Goal: Information Seeking & Learning: Compare options

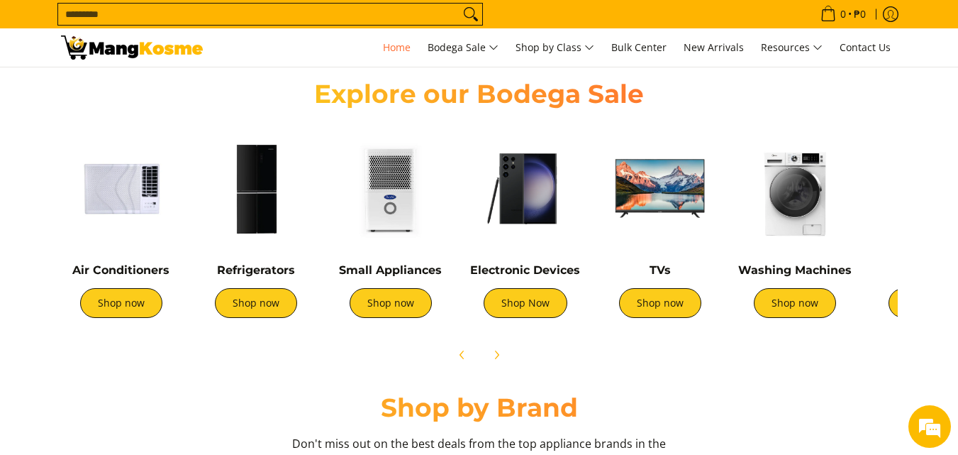
scroll to position [0, 1128]
click at [140, 309] on link "Shop now" at bounding box center [121, 303] width 82 height 30
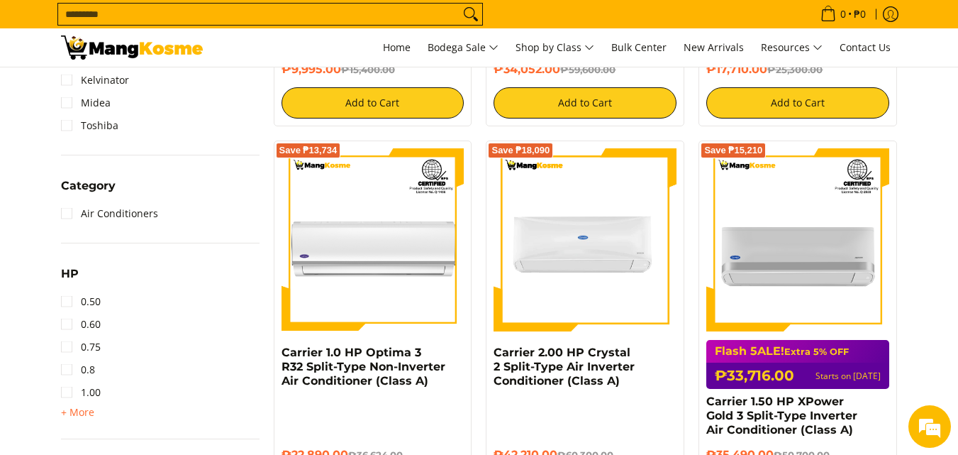
scroll to position [638, 0]
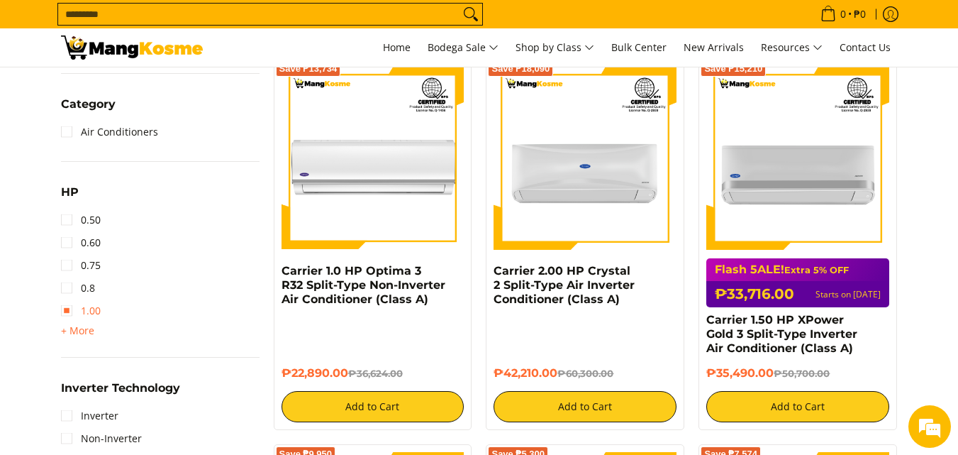
click at [67, 314] on link "1.00" at bounding box center [81, 310] width 40 height 23
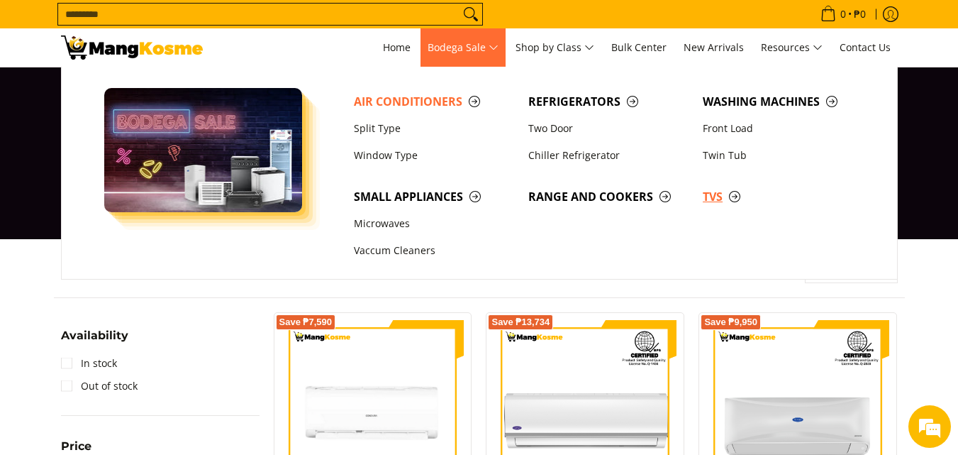
click at [706, 193] on span "TVs" at bounding box center [783, 197] width 160 height 18
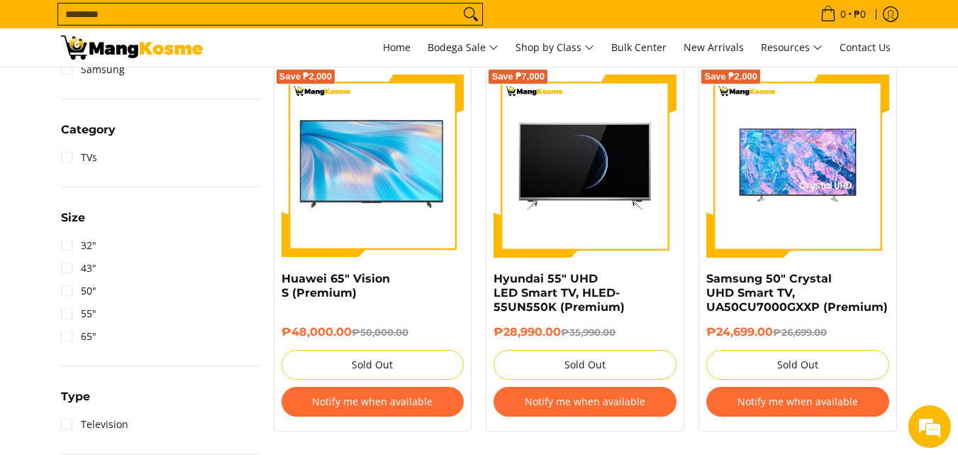
scroll to position [638, 0]
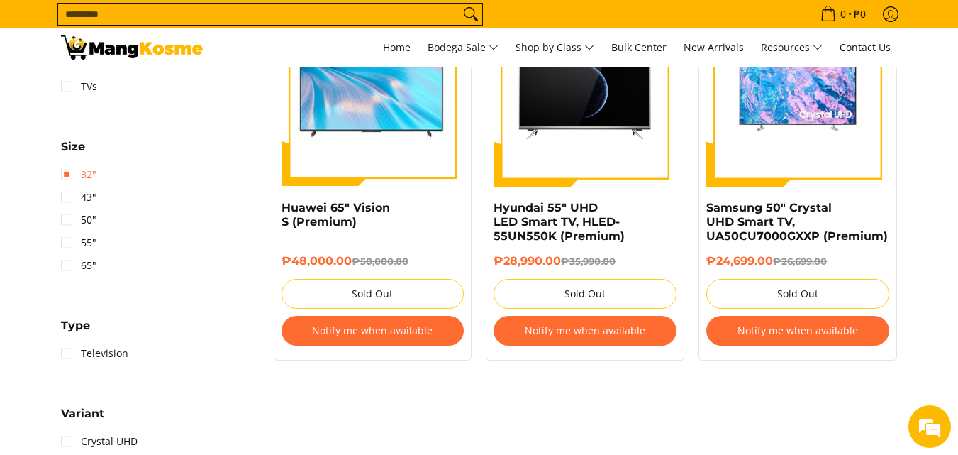
click at [64, 177] on link "32"" at bounding box center [78, 174] width 35 height 23
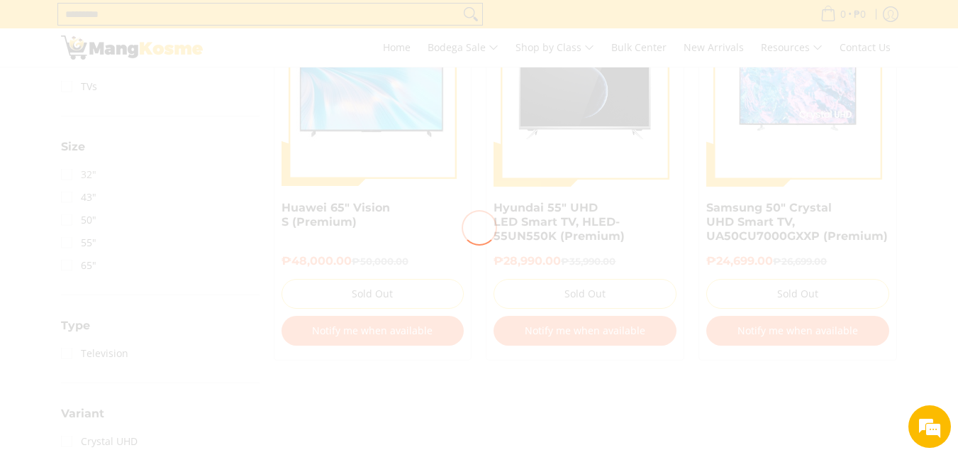
scroll to position [0, 0]
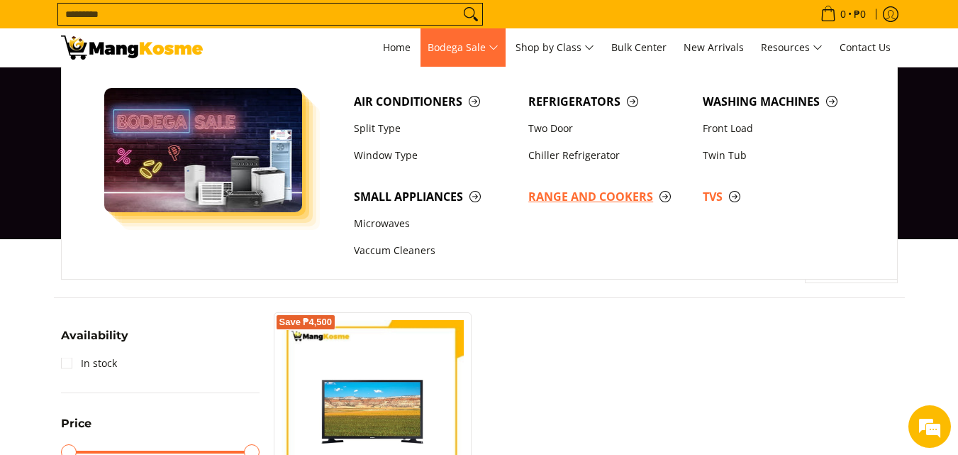
click at [588, 198] on span "Range and Cookers" at bounding box center [608, 197] width 160 height 18
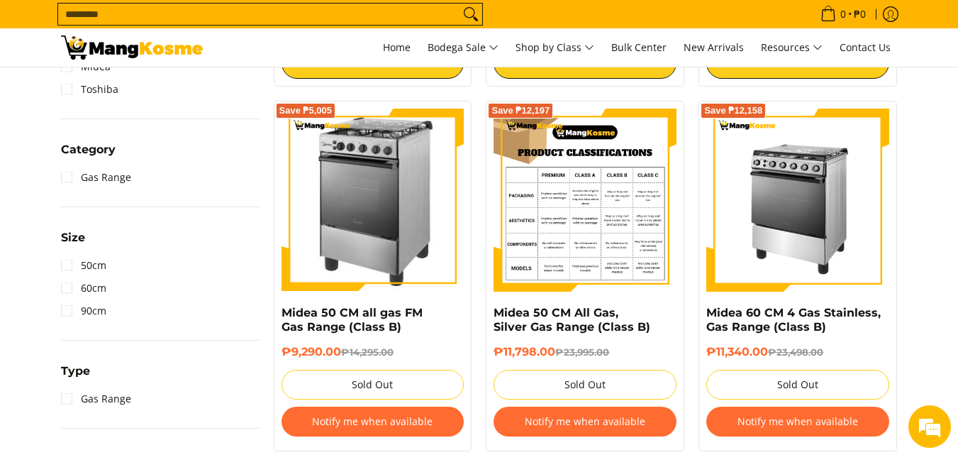
scroll to position [567, 0]
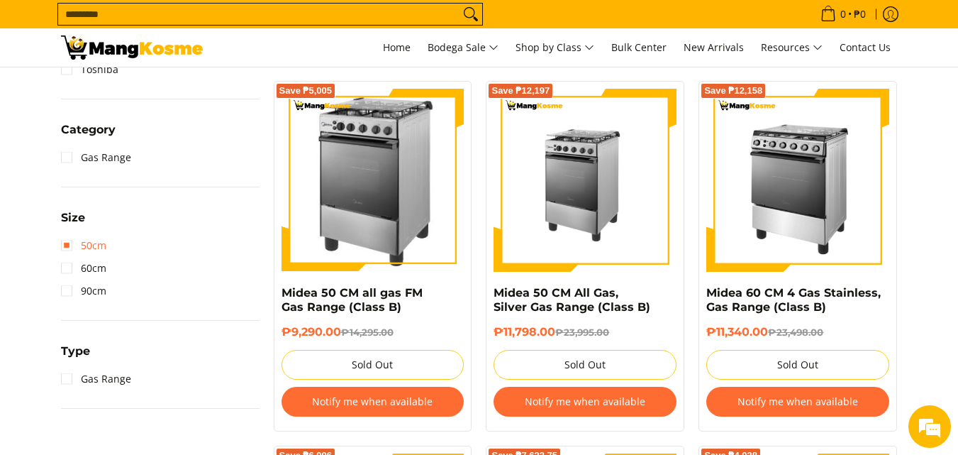
click at [74, 245] on link "50cm" at bounding box center [83, 245] width 45 height 23
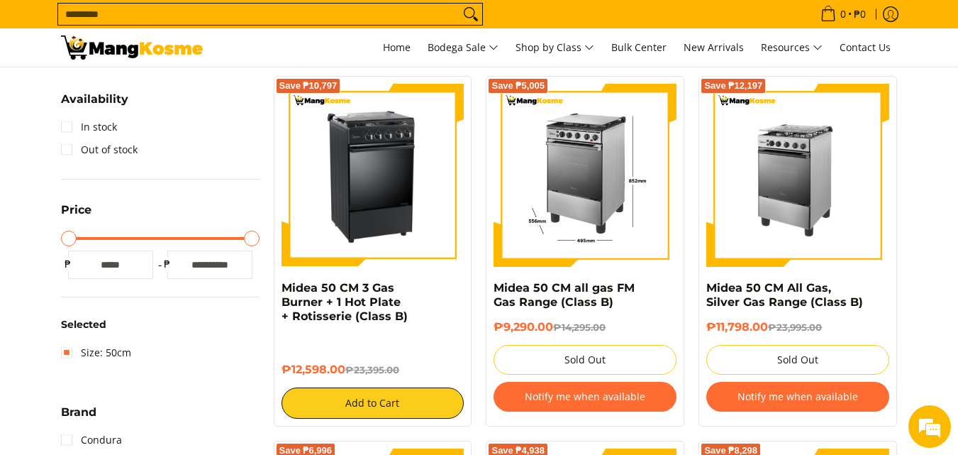
scroll to position [186, 0]
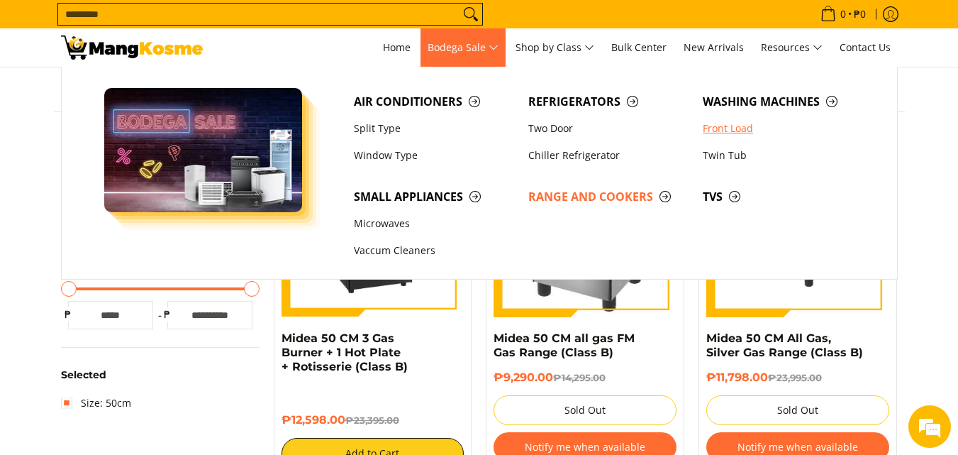
click at [726, 132] on link "Front Load" at bounding box center [783, 128] width 174 height 27
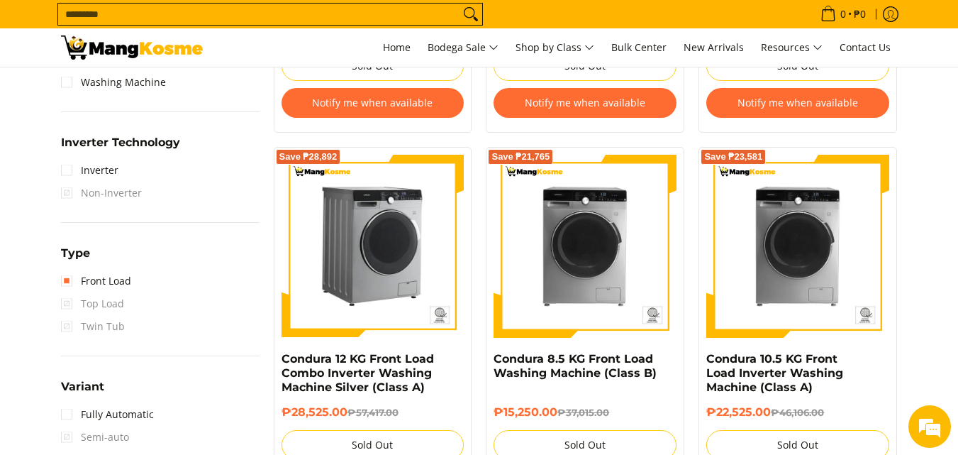
scroll to position [948, 0]
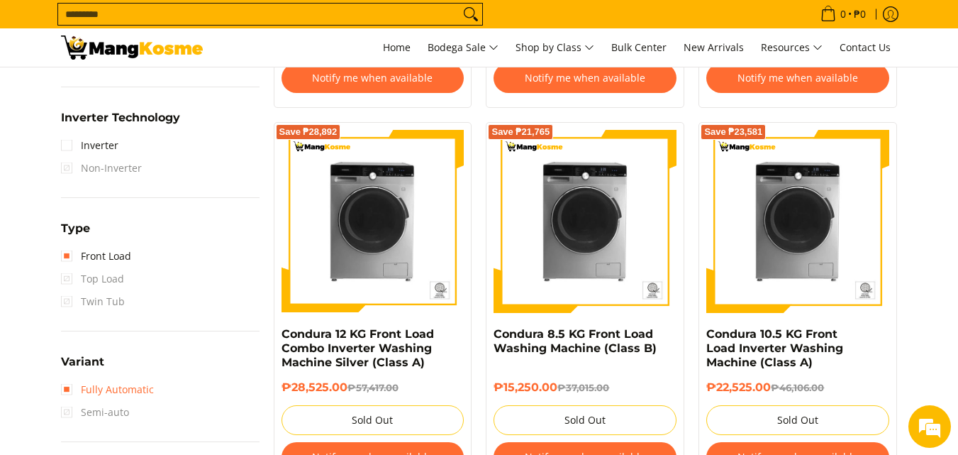
click at [69, 387] on link "Fully Automatic" at bounding box center [107, 389] width 93 height 23
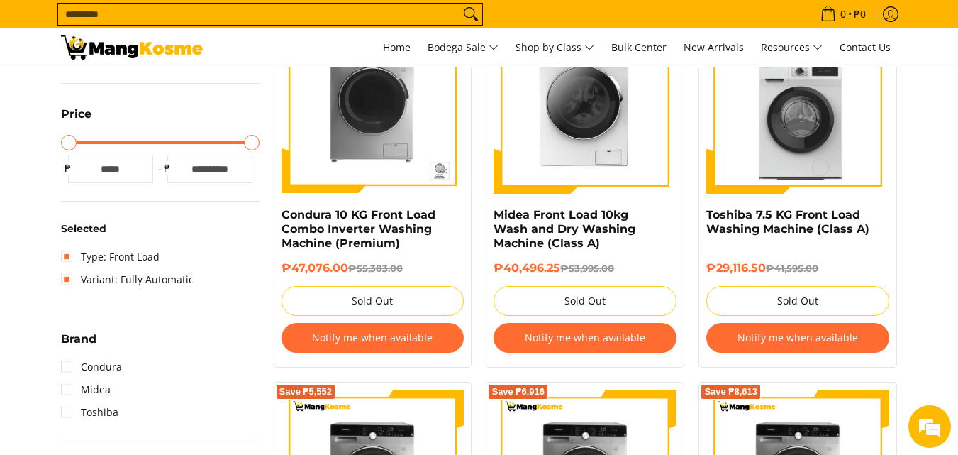
scroll to position [328, 0]
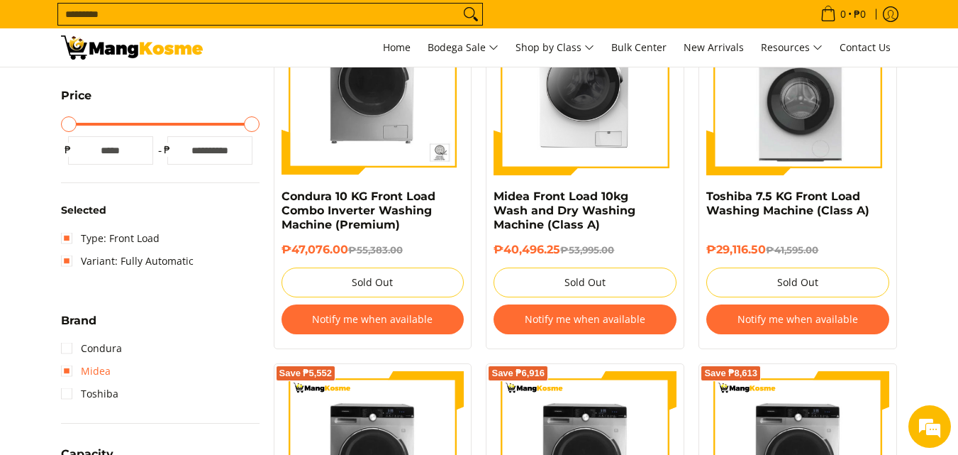
click at [65, 372] on link "Midea" at bounding box center [86, 371] width 50 height 23
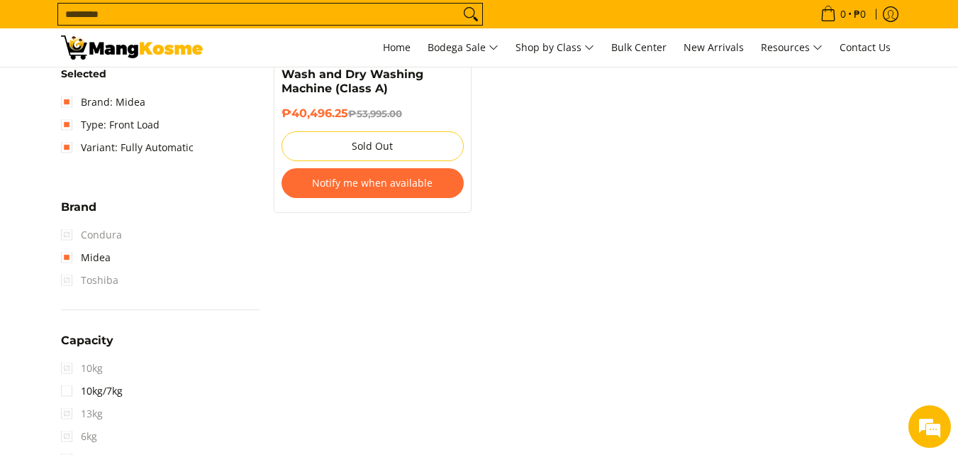
scroll to position [470, 0]
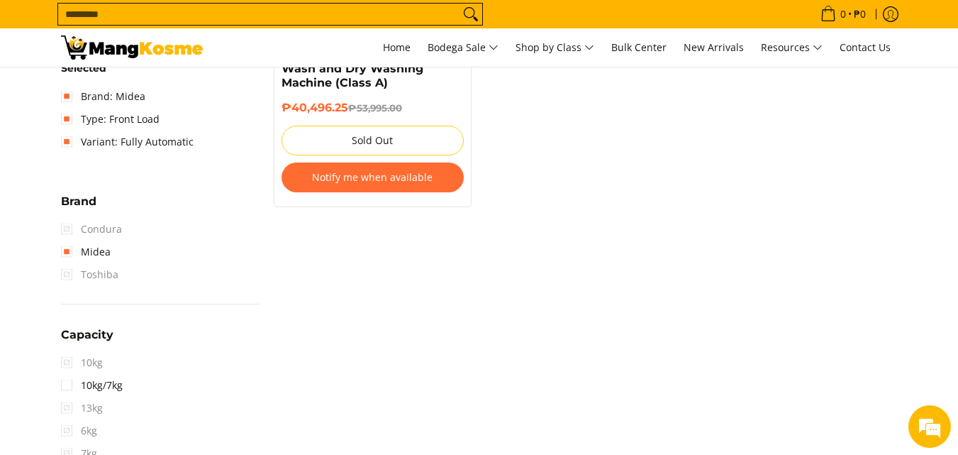
click at [61, 271] on span "Toshiba" at bounding box center [89, 274] width 57 height 23
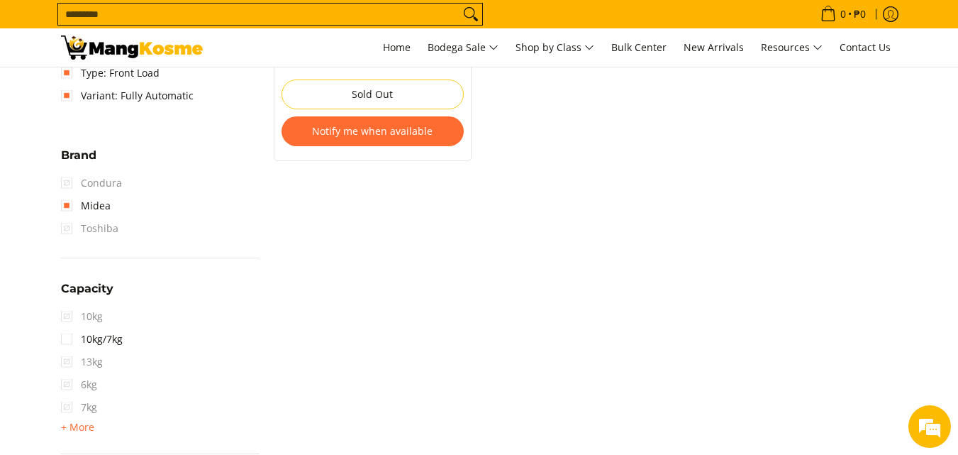
scroll to position [540, 0]
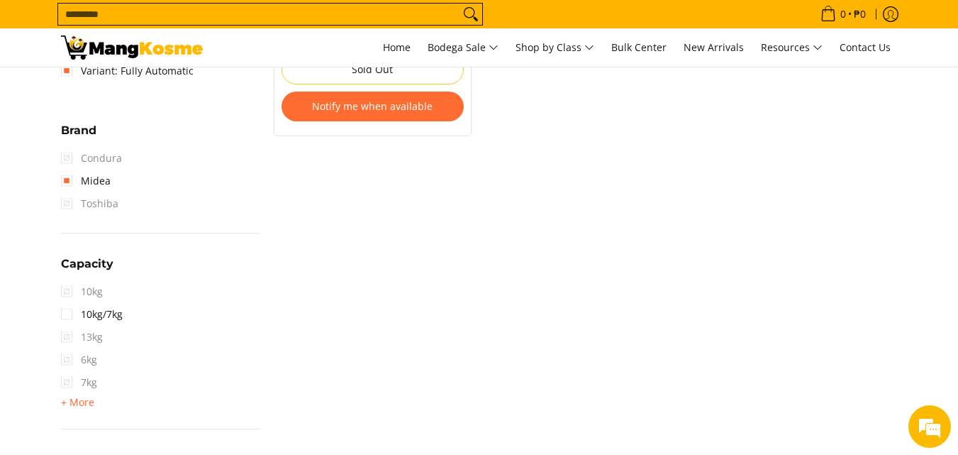
click at [67, 379] on span "7kg" at bounding box center [79, 382] width 36 height 23
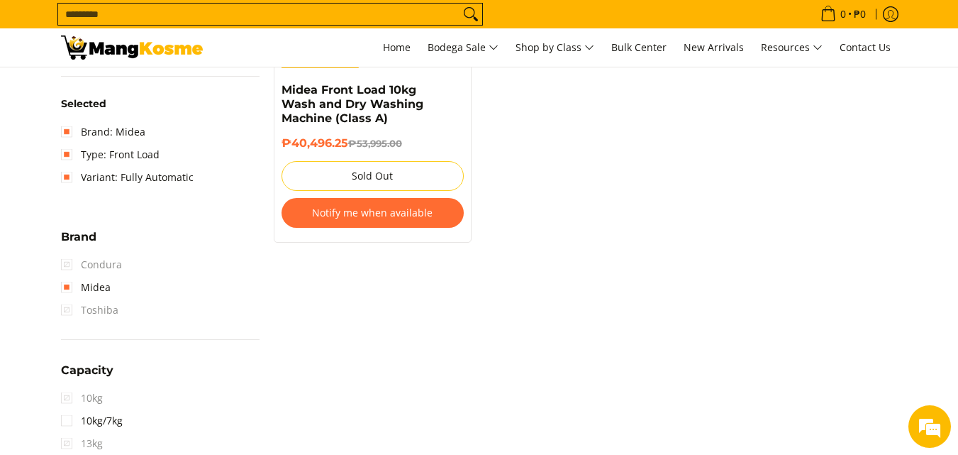
scroll to position [399, 0]
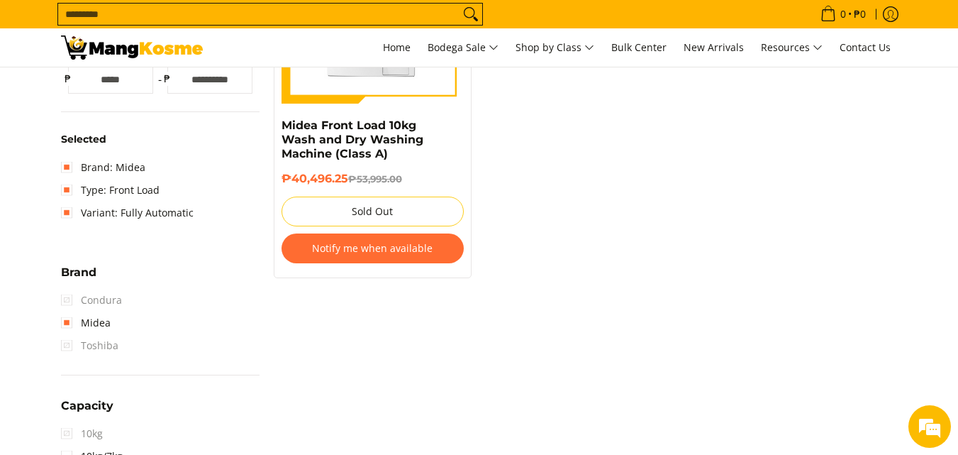
click at [68, 341] on span "Toshiba" at bounding box center [89, 345] width 57 height 23
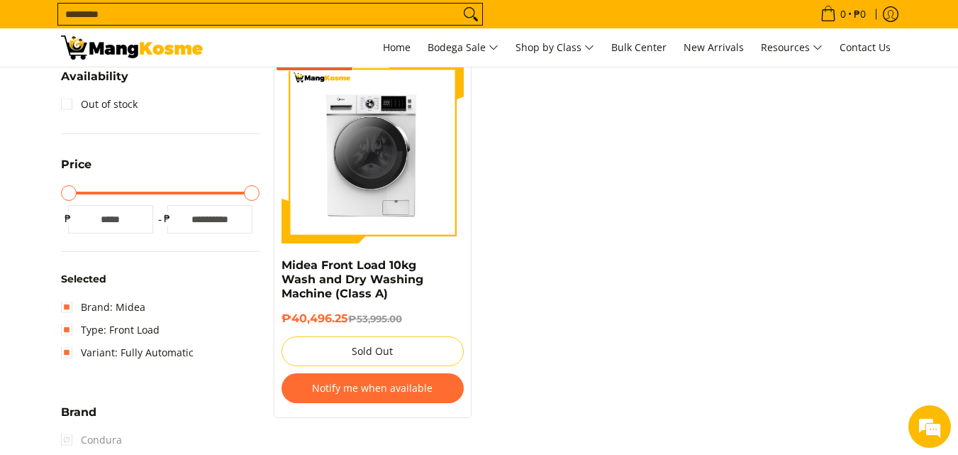
scroll to position [257, 0]
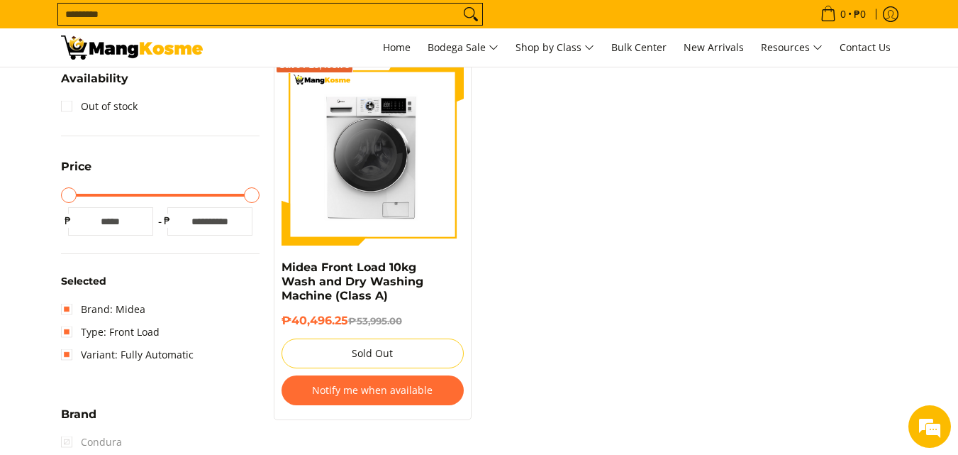
type input "*****"
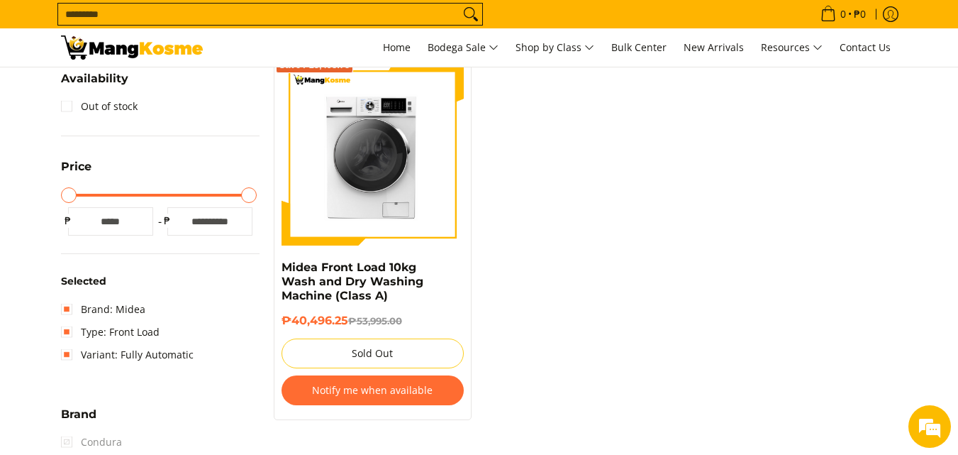
type input "*****"
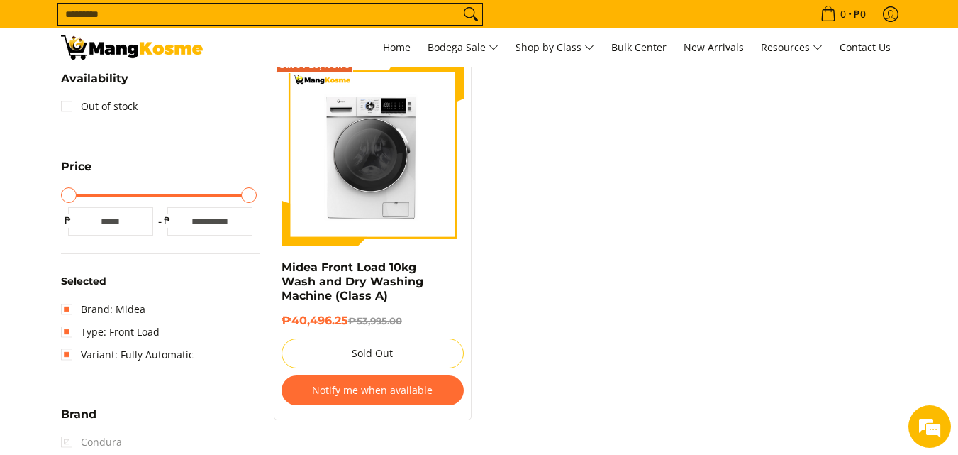
type input "*****"
drag, startPoint x: 253, startPoint y: 197, endPoint x: 170, endPoint y: 221, distance: 86.2
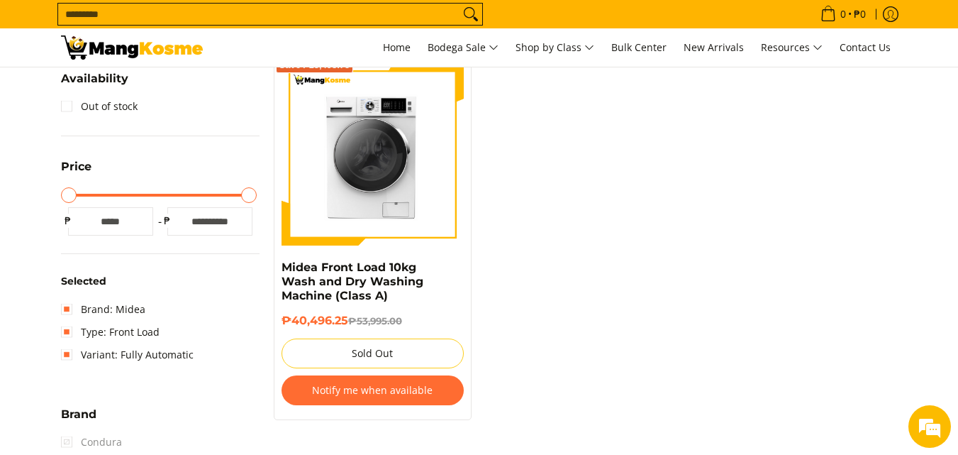
type input "*****"
click at [181, 196] on input "Maximum Price" at bounding box center [160, 195] width 199 height 3
type input "*****"
drag, startPoint x: 170, startPoint y: 221, endPoint x: 157, endPoint y: 219, distance: 13.5
click at [0, 0] on div at bounding box center [0, 0] width 0 height 0
